Goal: Task Accomplishment & Management: Manage account settings

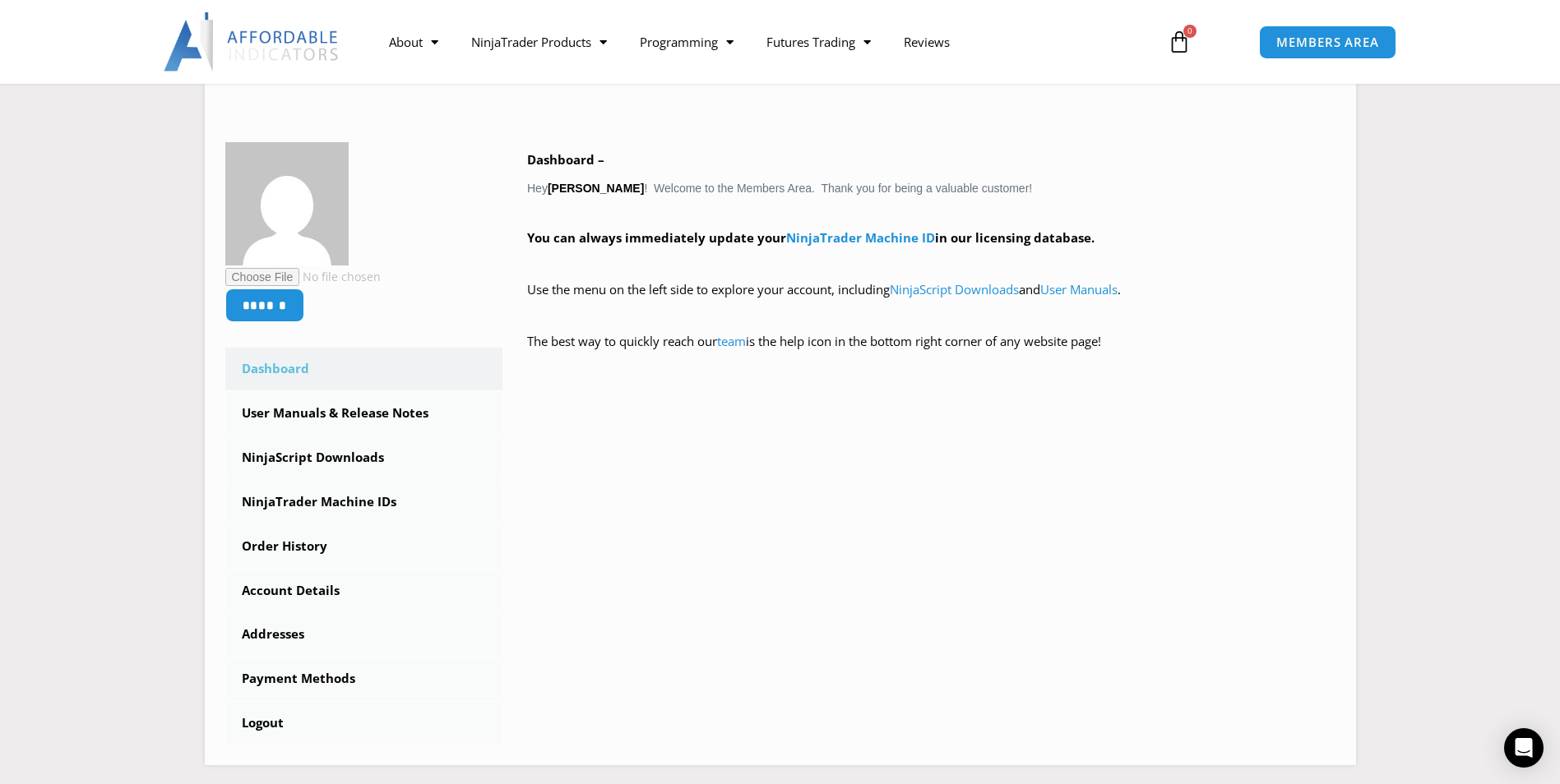
scroll to position [220, 0]
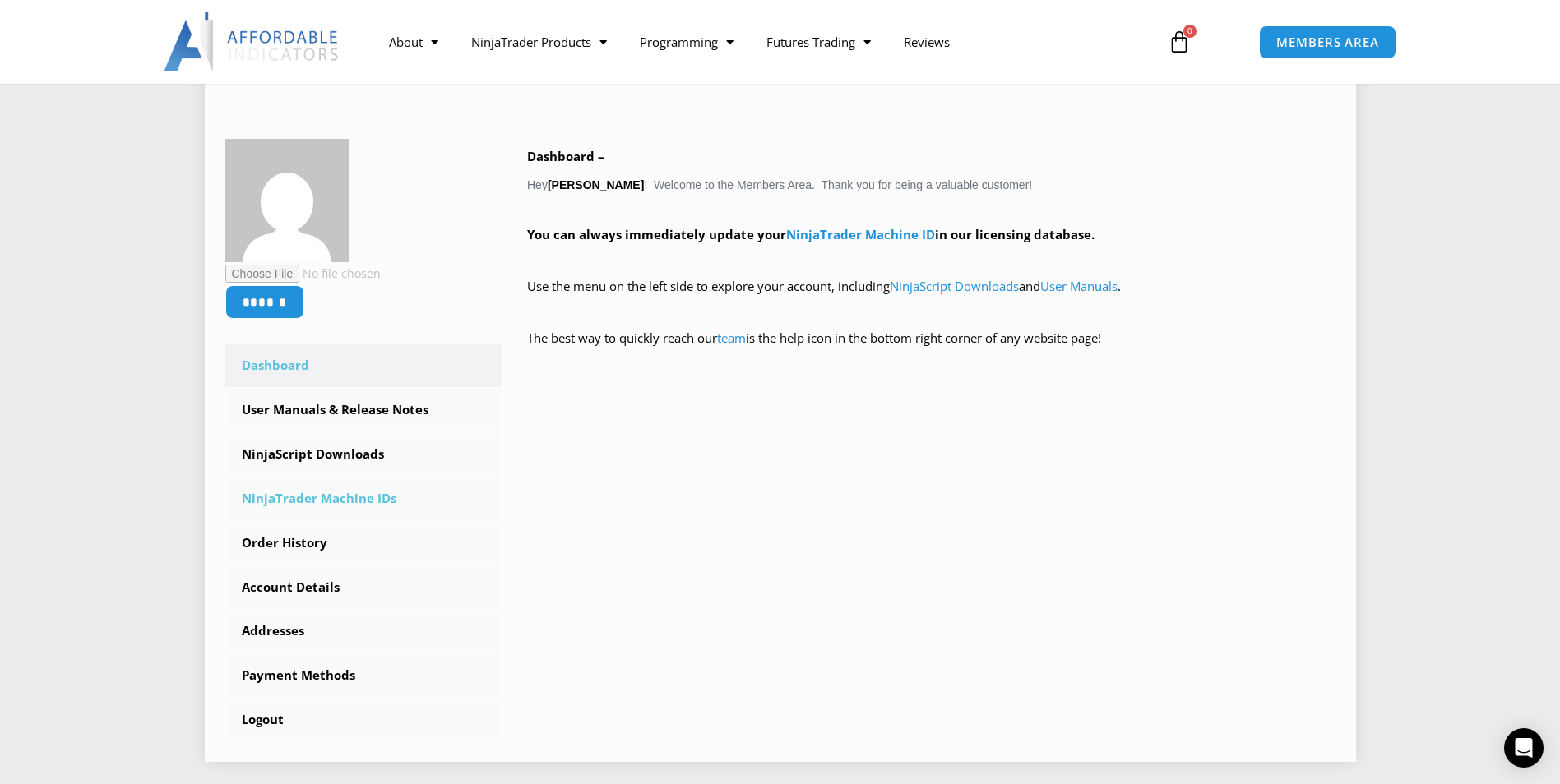
click at [358, 504] on link "NinjaTrader Machine IDs" at bounding box center [364, 499] width 278 height 43
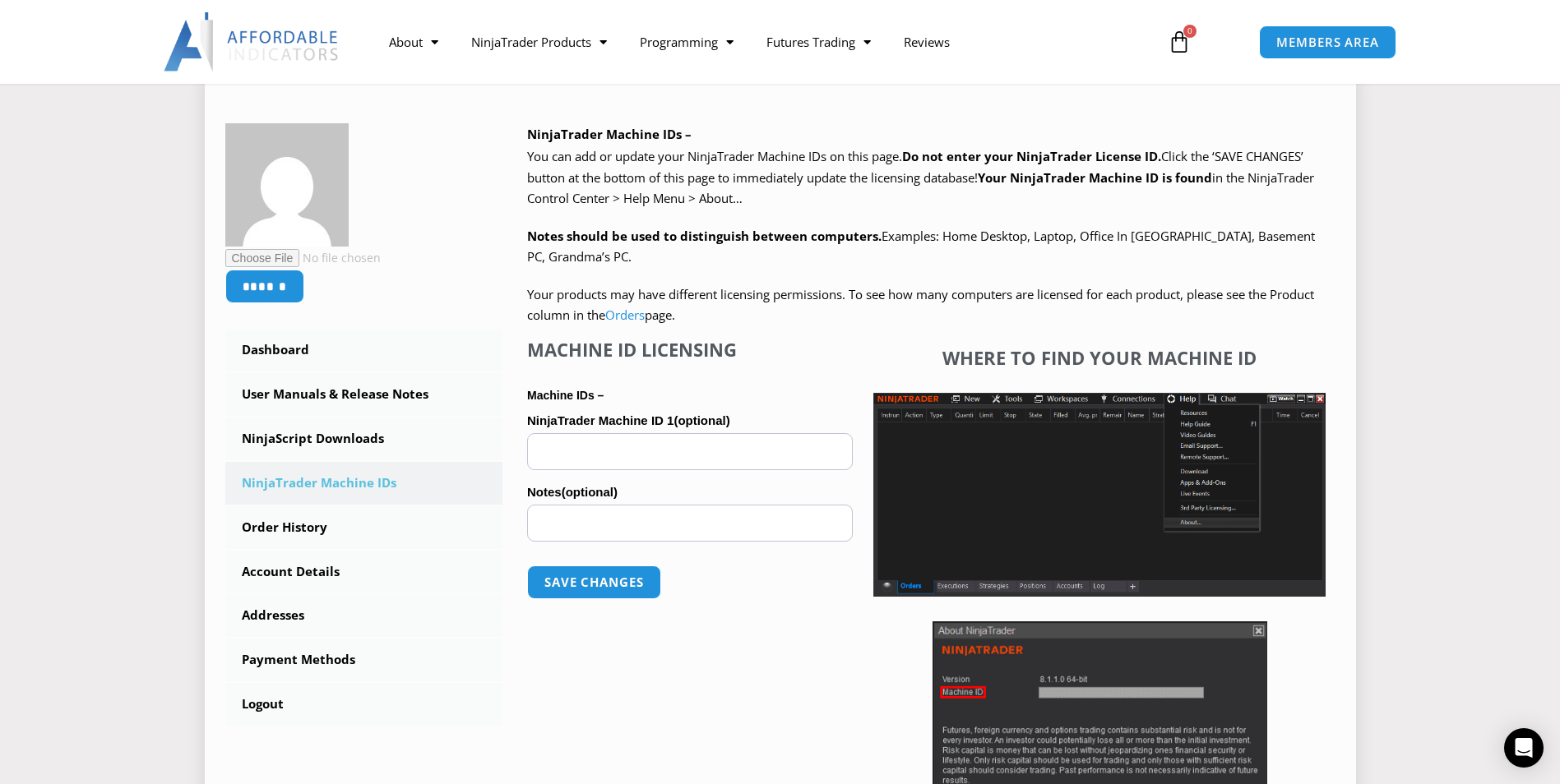
scroll to position [220, 0]
click at [625, 449] on input "NinjaTrader Machine ID 1 (optional)" at bounding box center [690, 450] width 325 height 37
paste input "**********"
type input "**********"
click at [609, 593] on button "Save changes" at bounding box center [594, 582] width 141 height 36
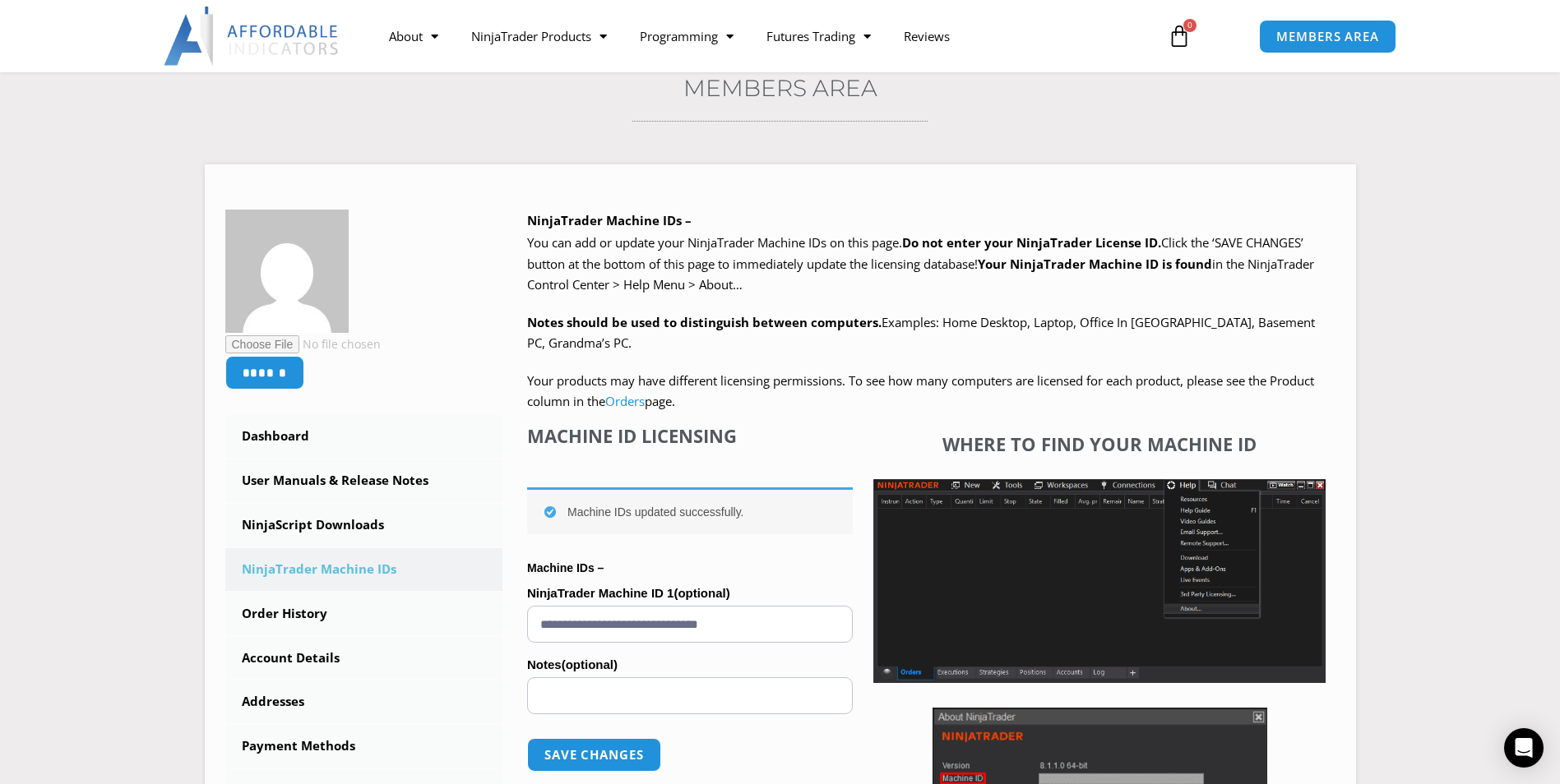
scroll to position [220, 0]
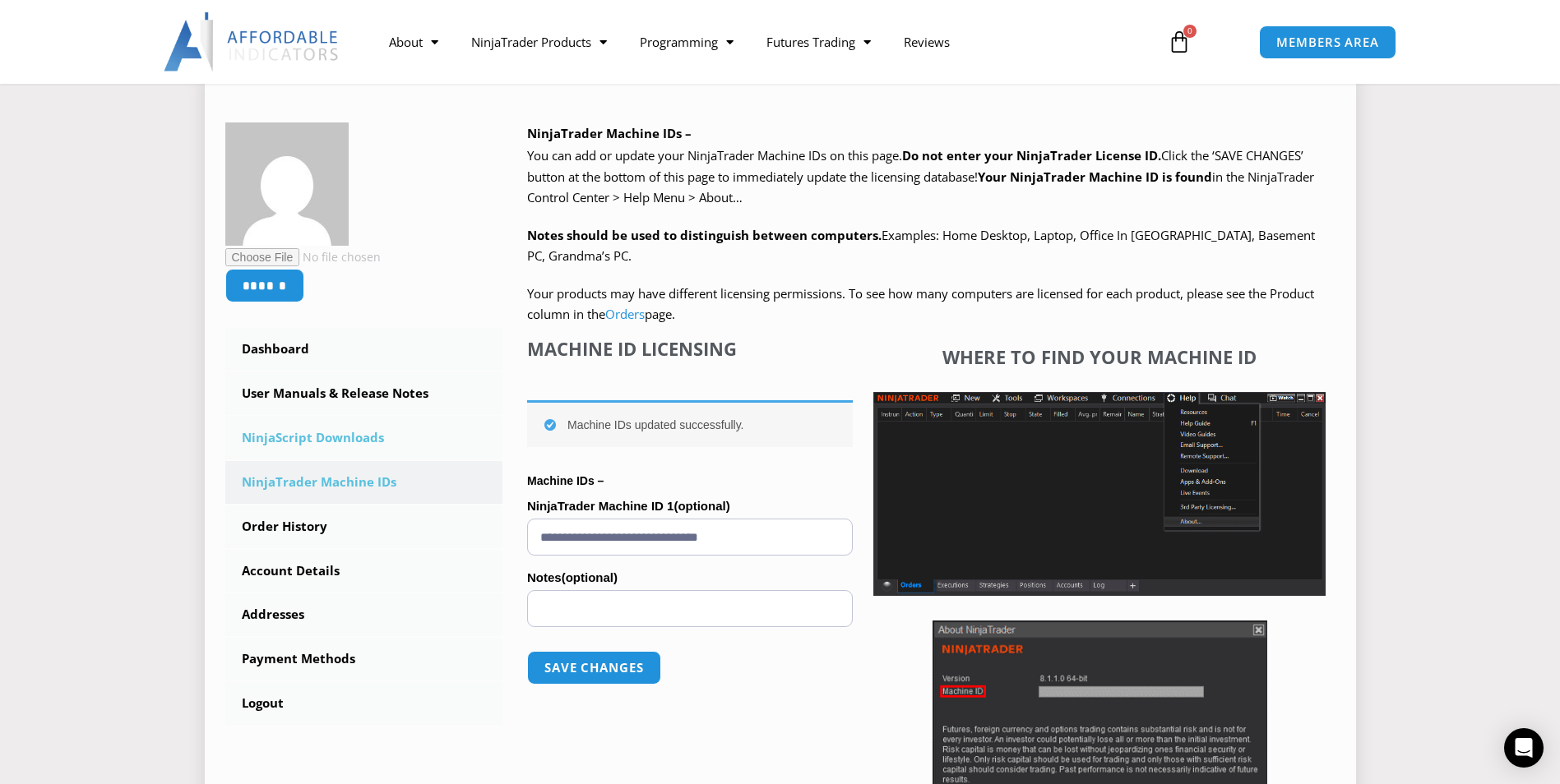
click at [322, 439] on link "NinjaScript Downloads" at bounding box center [364, 438] width 278 height 43
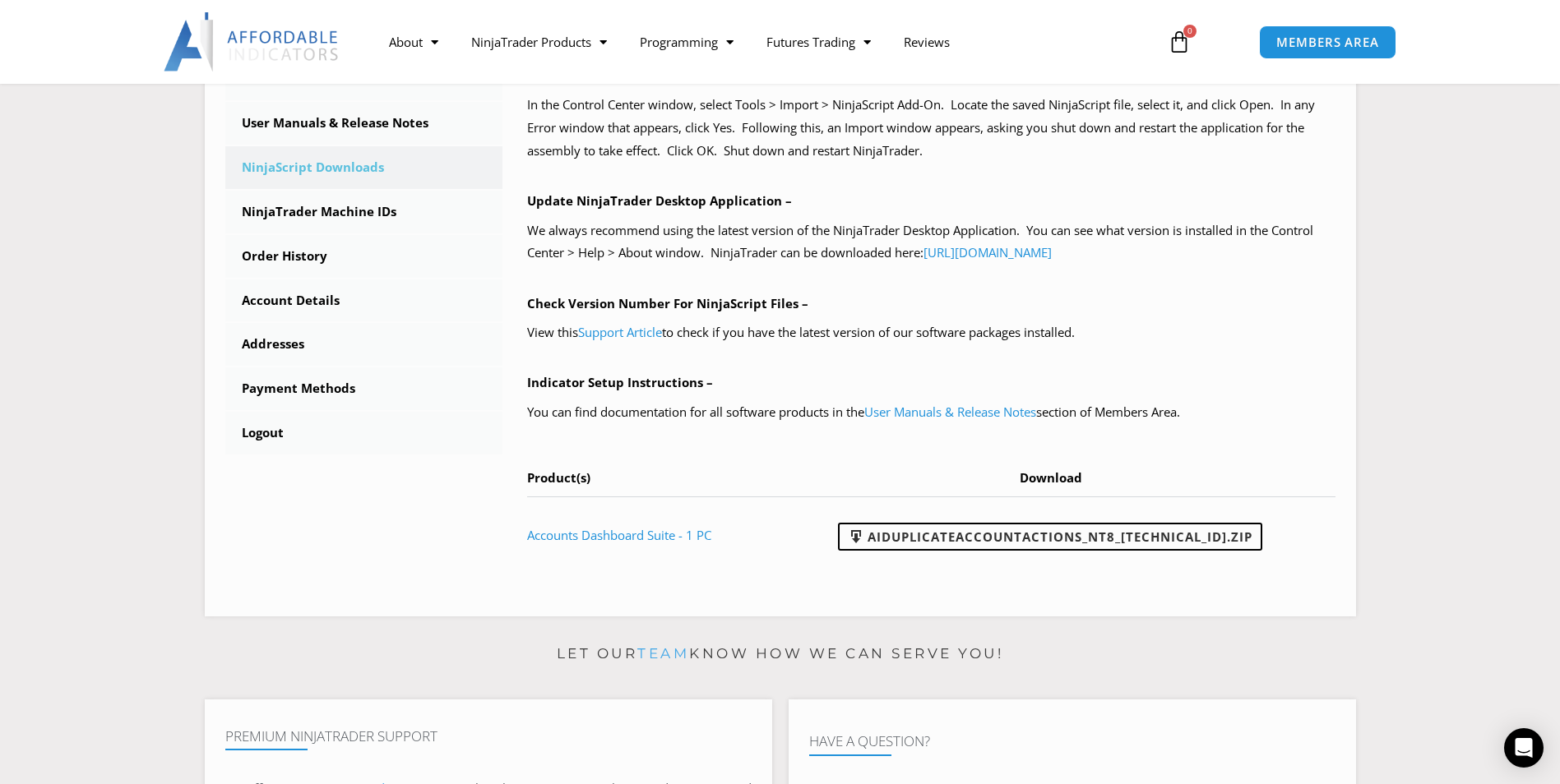
scroll to position [438, 0]
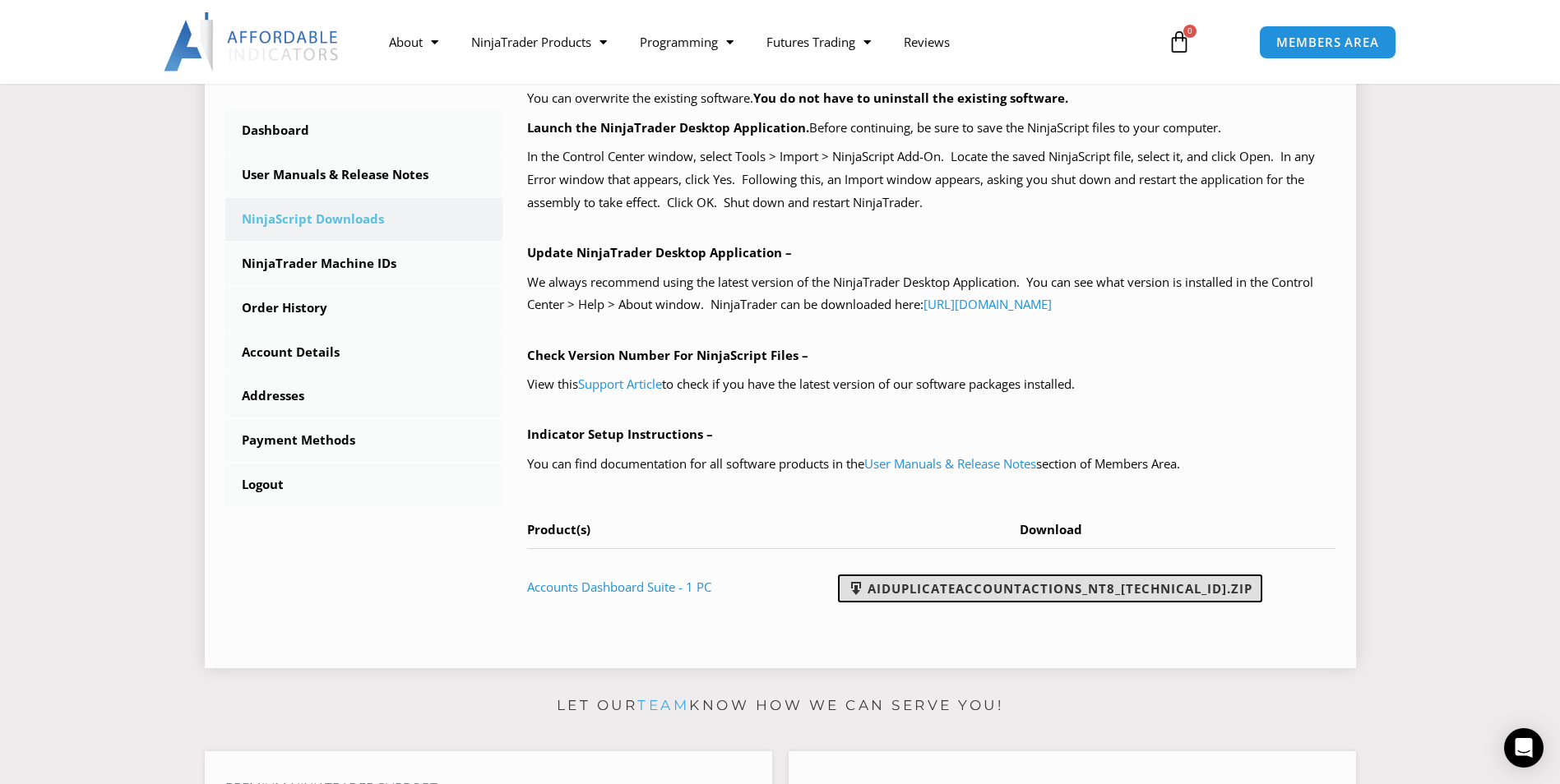
click at [1071, 587] on link "AIDuplicateAccountActions_NT8_25.10.2.1.zip" at bounding box center [1050, 588] width 424 height 28
